Goal: Use online tool/utility: Utilize a website feature to perform a specific function

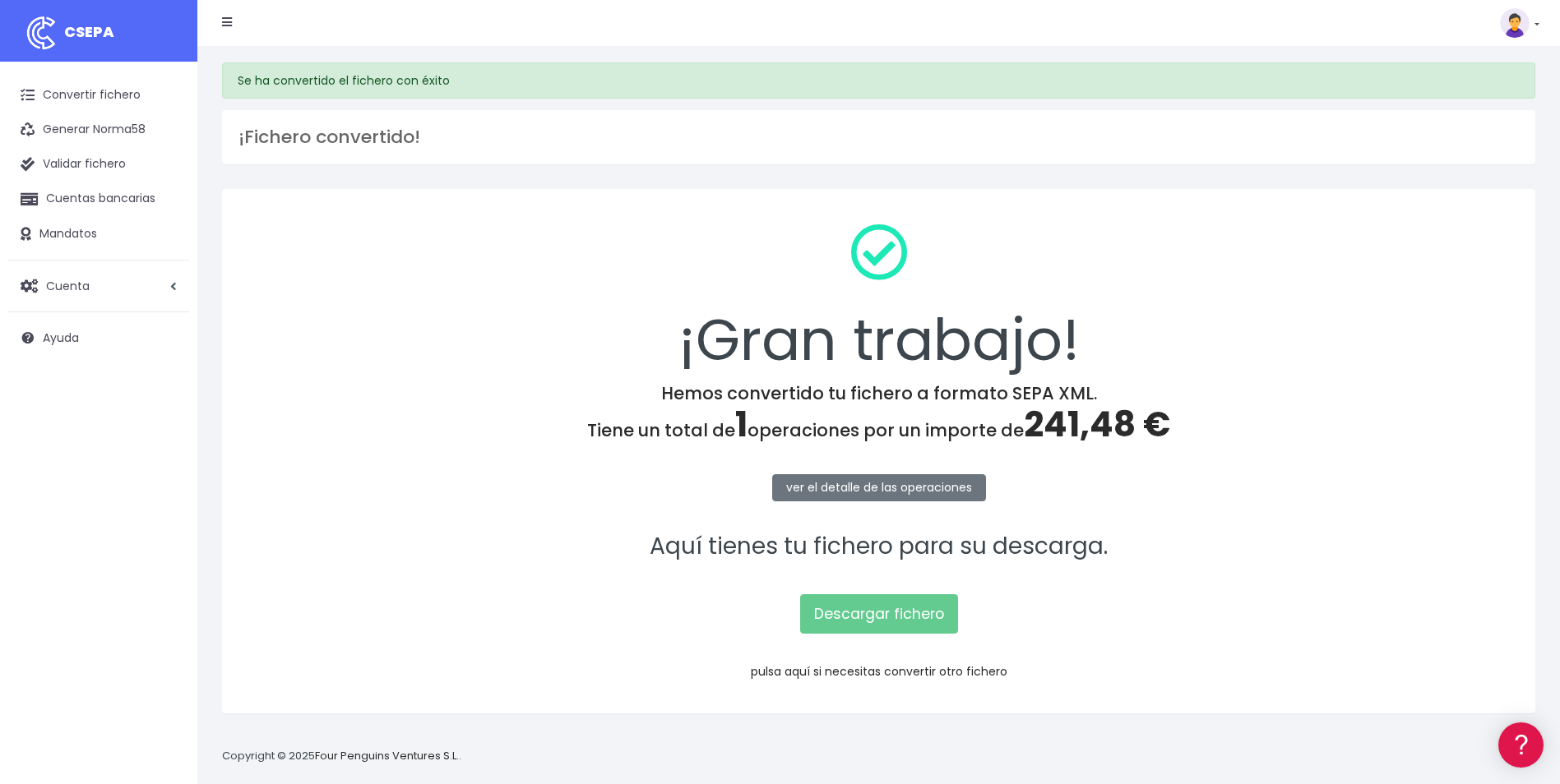
click at [874, 679] on link "pulsa aquí si necesitas convertir otro fichero" at bounding box center [879, 671] width 256 height 16
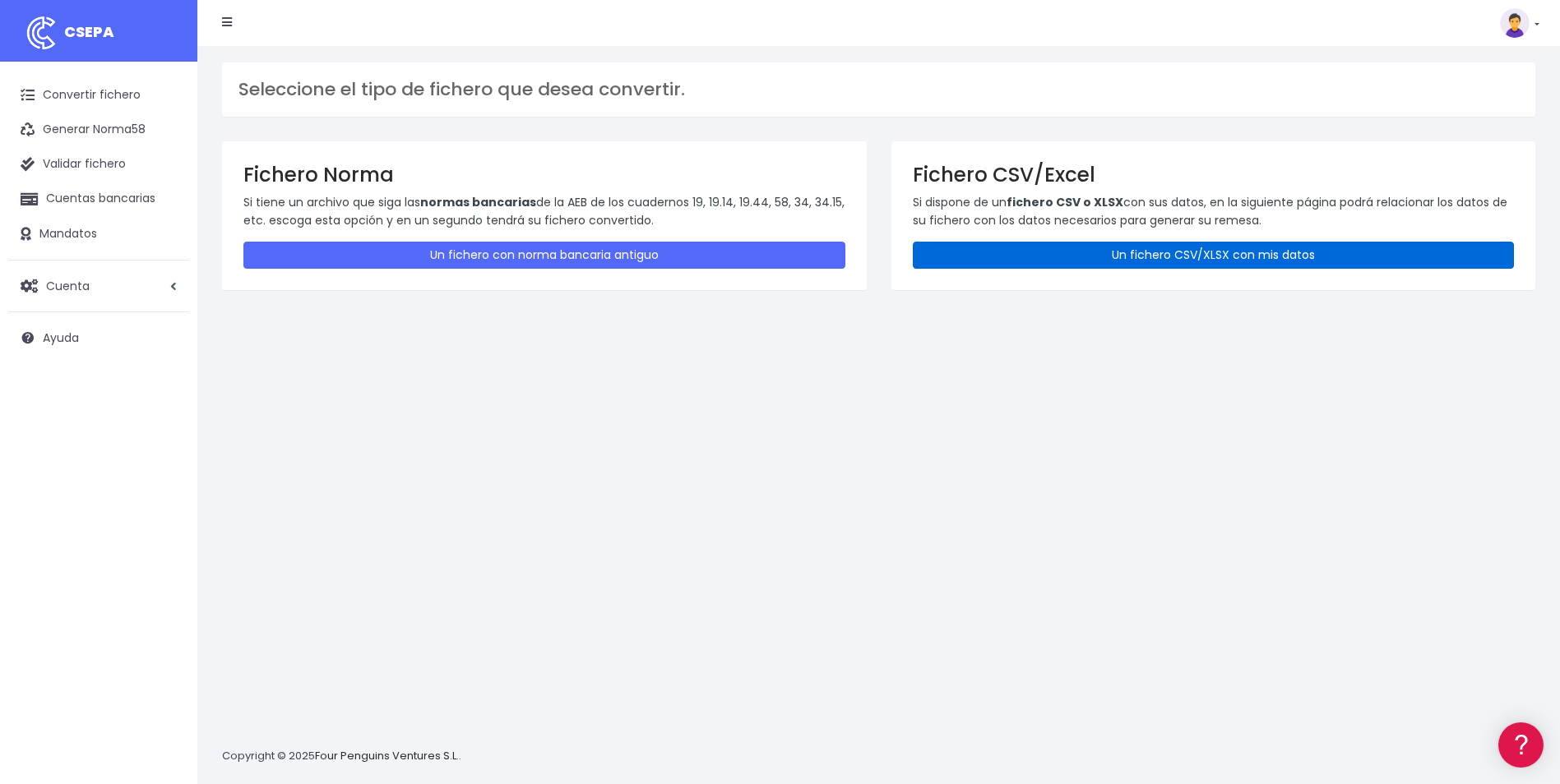
click at [1154, 257] on link "Un fichero CSV/XLSX con mis datos" at bounding box center [1214, 255] width 602 height 27
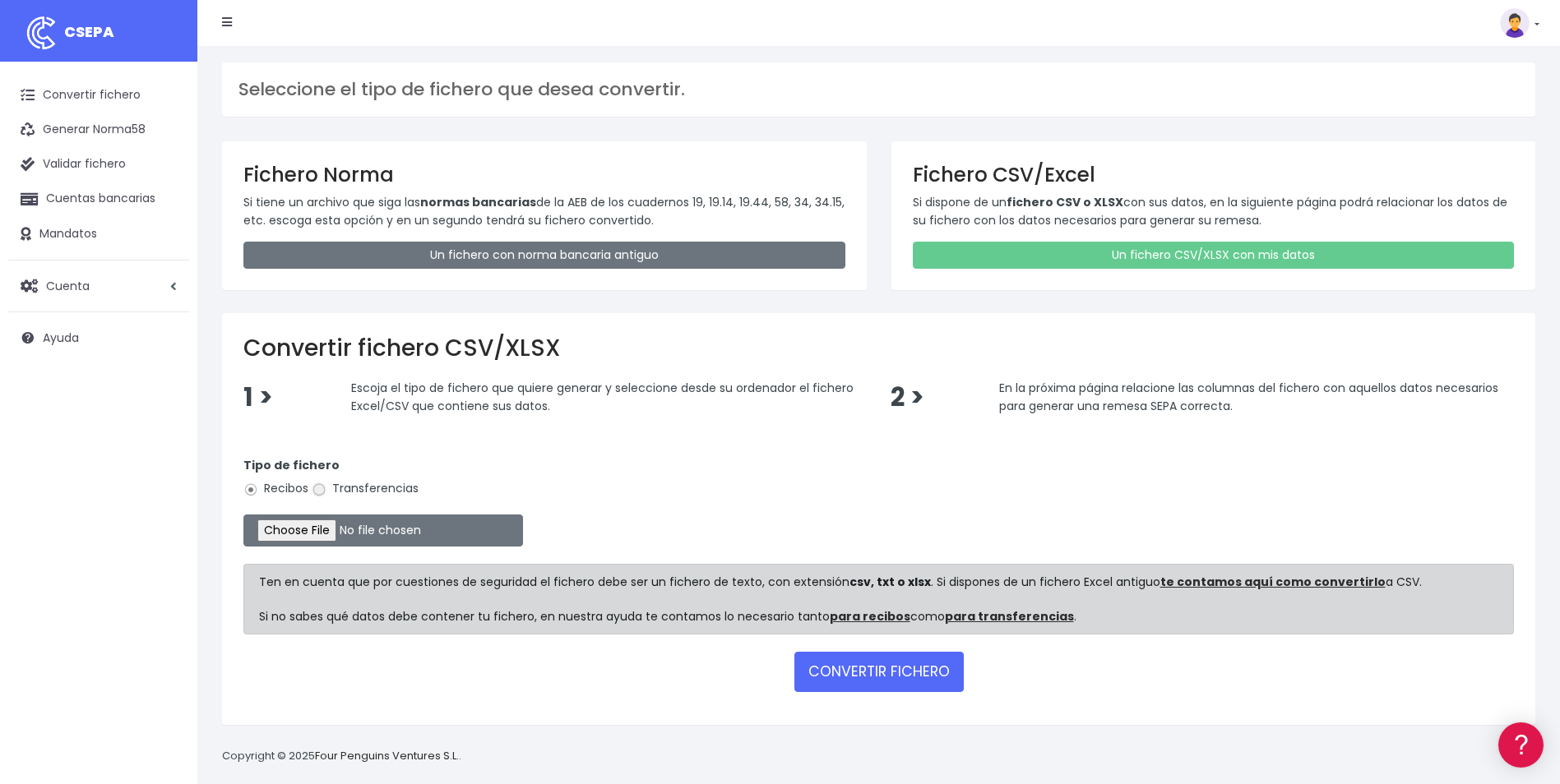
click at [322, 490] on input "Transferencias" at bounding box center [319, 489] width 15 height 15
radio input "true"
click at [313, 537] on input "file" at bounding box center [383, 530] width 279 height 32
type input "C:\fakepath\Copia de ALC_NOMINA092025_ALINACAMELIA.csv"
click at [922, 660] on button "CONVERTIR FICHERO" at bounding box center [879, 672] width 170 height 39
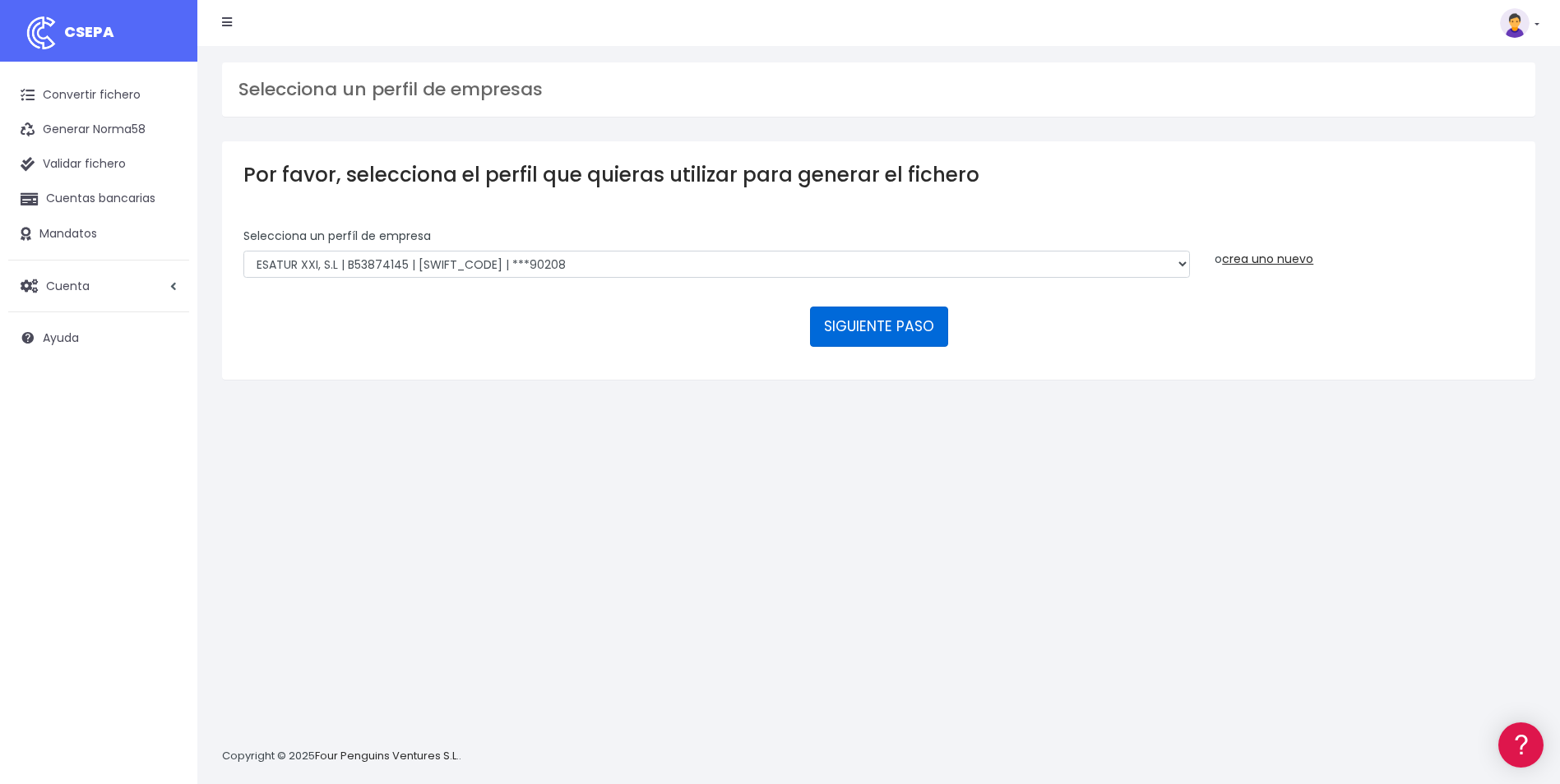
click at [846, 319] on button "SIGUIENTE PASO" at bounding box center [879, 326] width 138 height 39
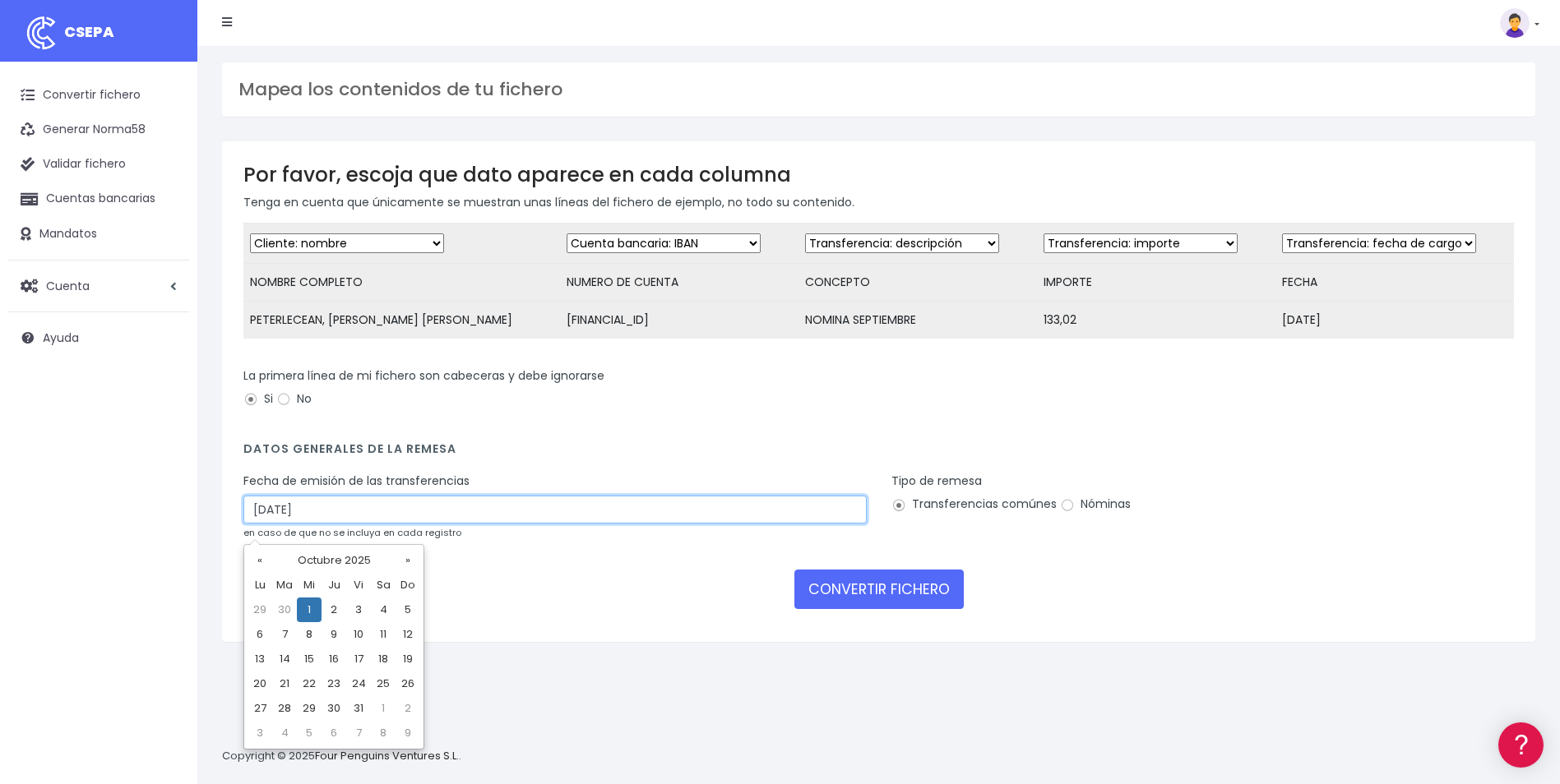
click at [534, 524] on input "01/10/2025" at bounding box center [555, 509] width 623 height 28
click at [261, 612] on td "29" at bounding box center [260, 609] width 25 height 25
type input "29/09/2025"
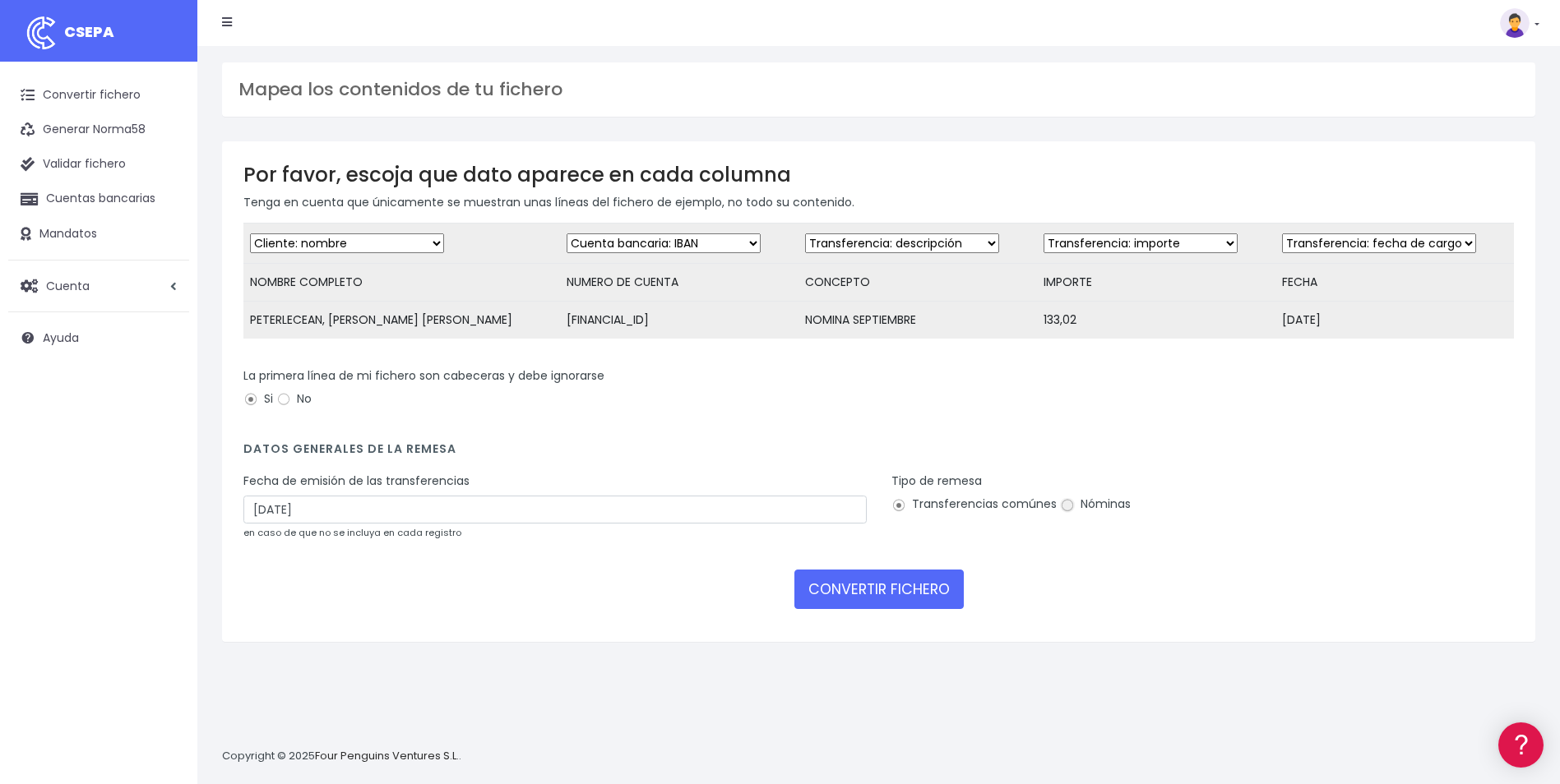
click at [1067, 513] on input "Nóminas" at bounding box center [1066, 505] width 15 height 15
radio input "true"
click at [896, 605] on button "CONVERTIR FICHERO" at bounding box center [879, 589] width 170 height 39
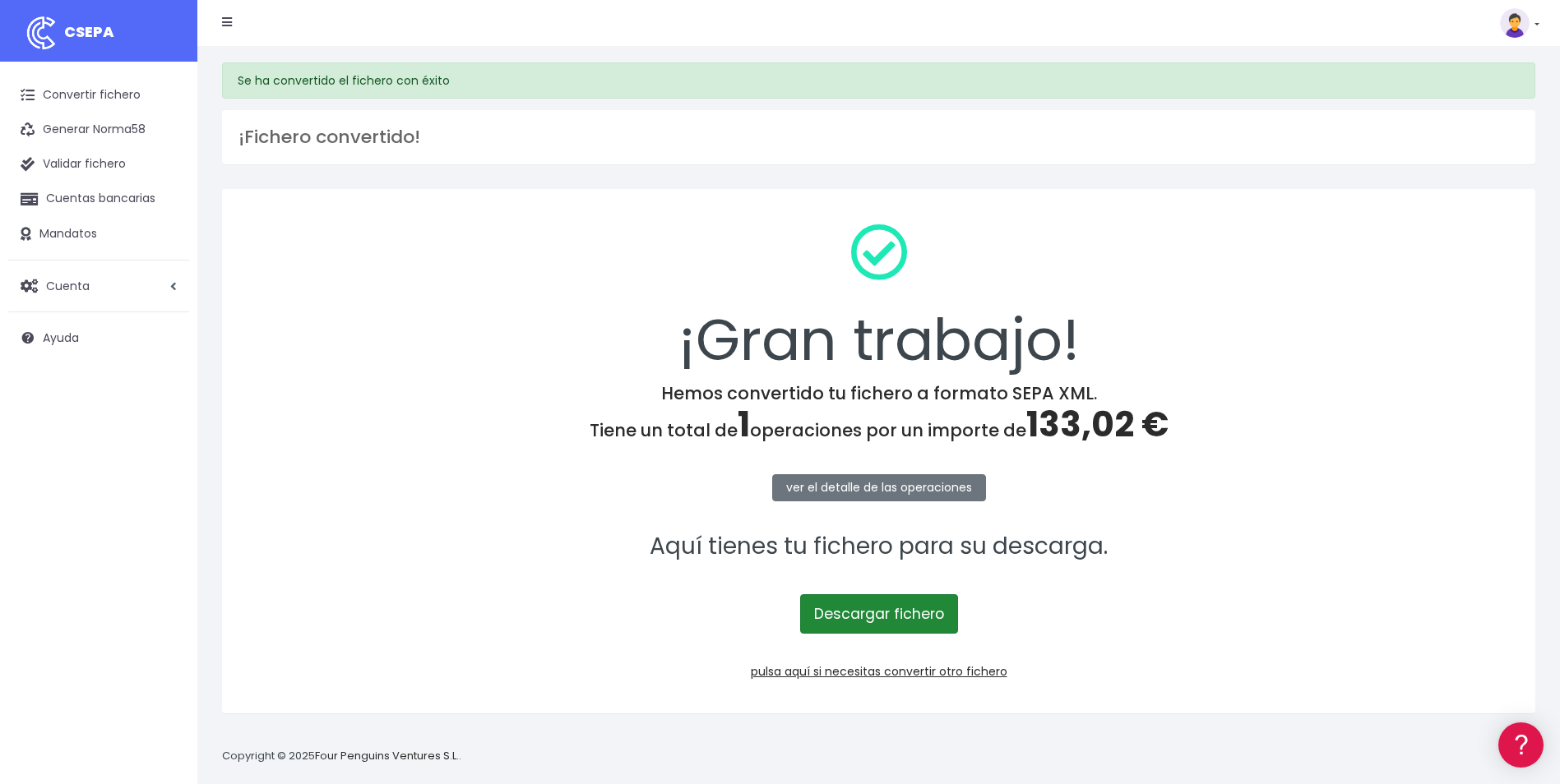
click at [896, 605] on link "Descargar fichero" at bounding box center [879, 614] width 158 height 39
